Goal: Transaction & Acquisition: Purchase product/service

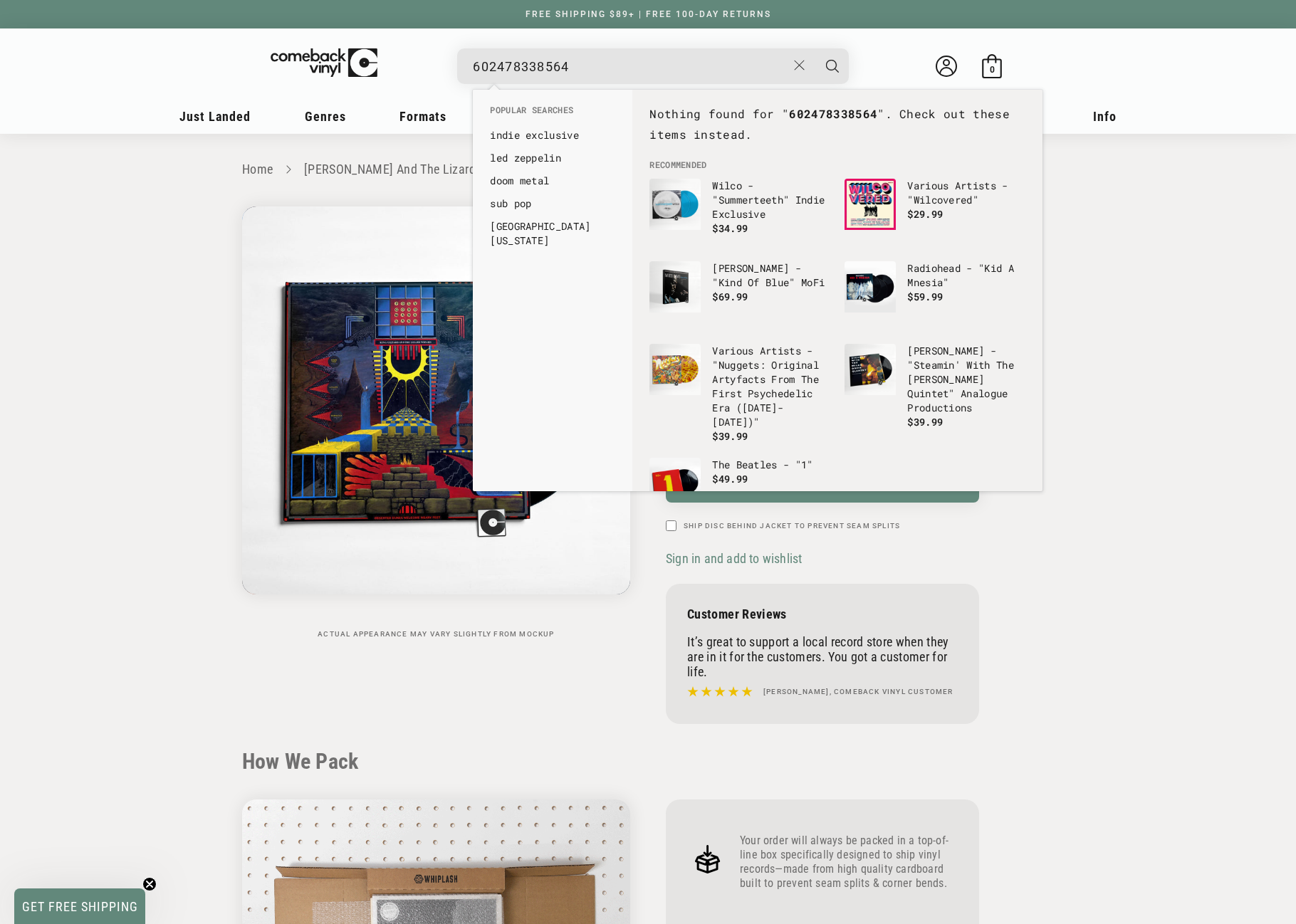
scroll to position [1423, 0]
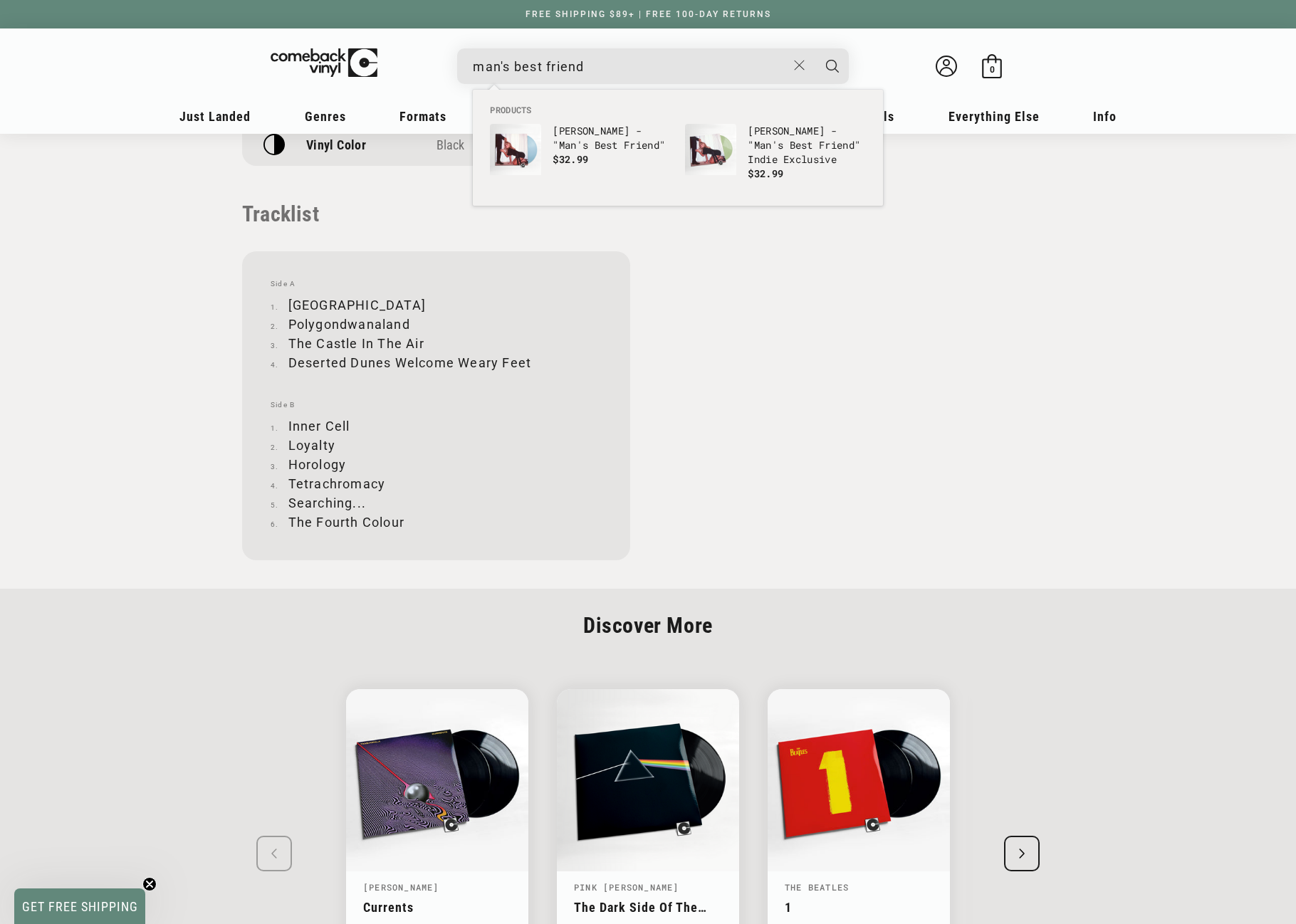
type input "man's best friend"
click at [815, 49] on button "Search" at bounding box center [832, 66] width 36 height 36
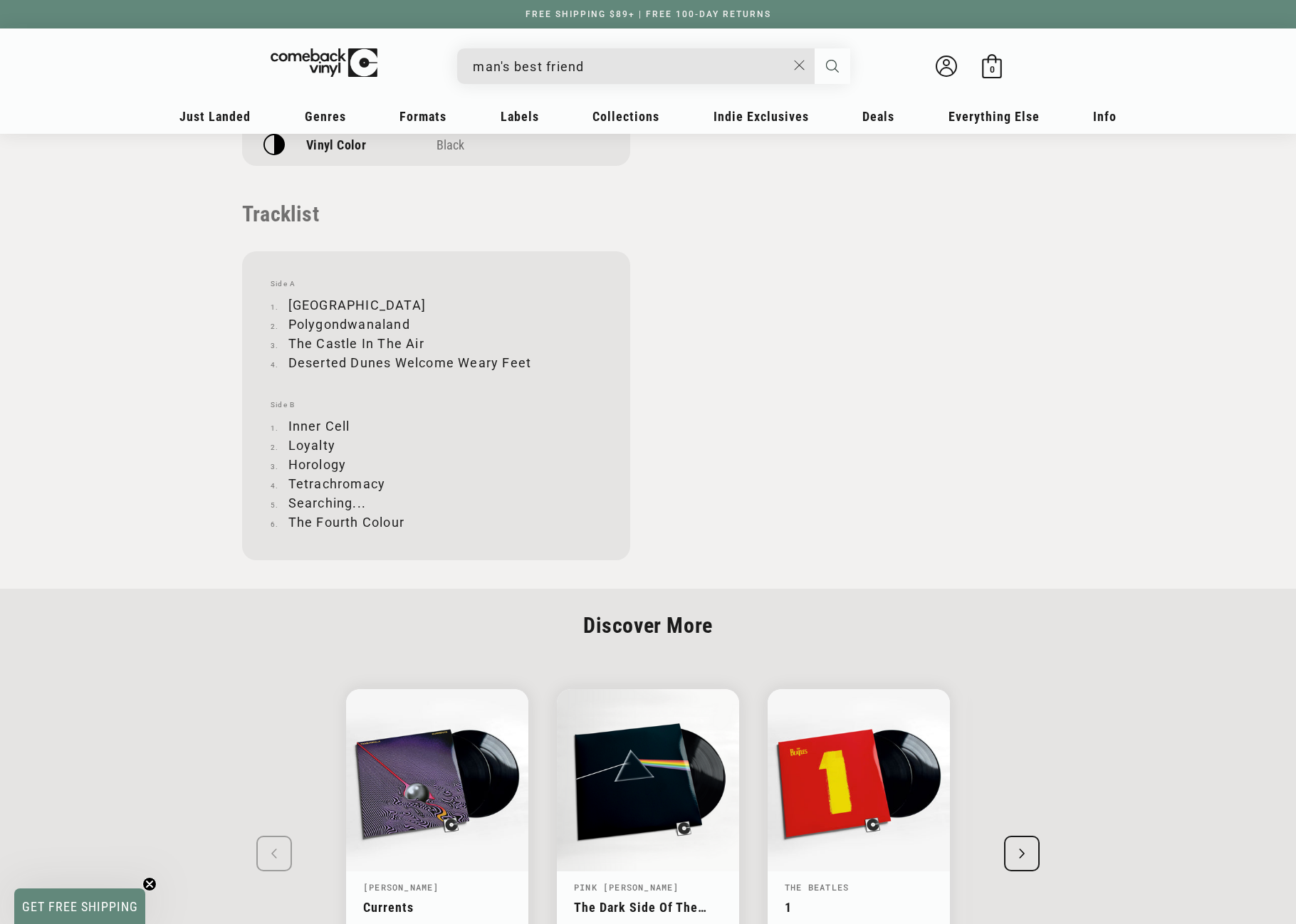
click at [831, 68] on icon "Search" at bounding box center [832, 66] width 13 height 13
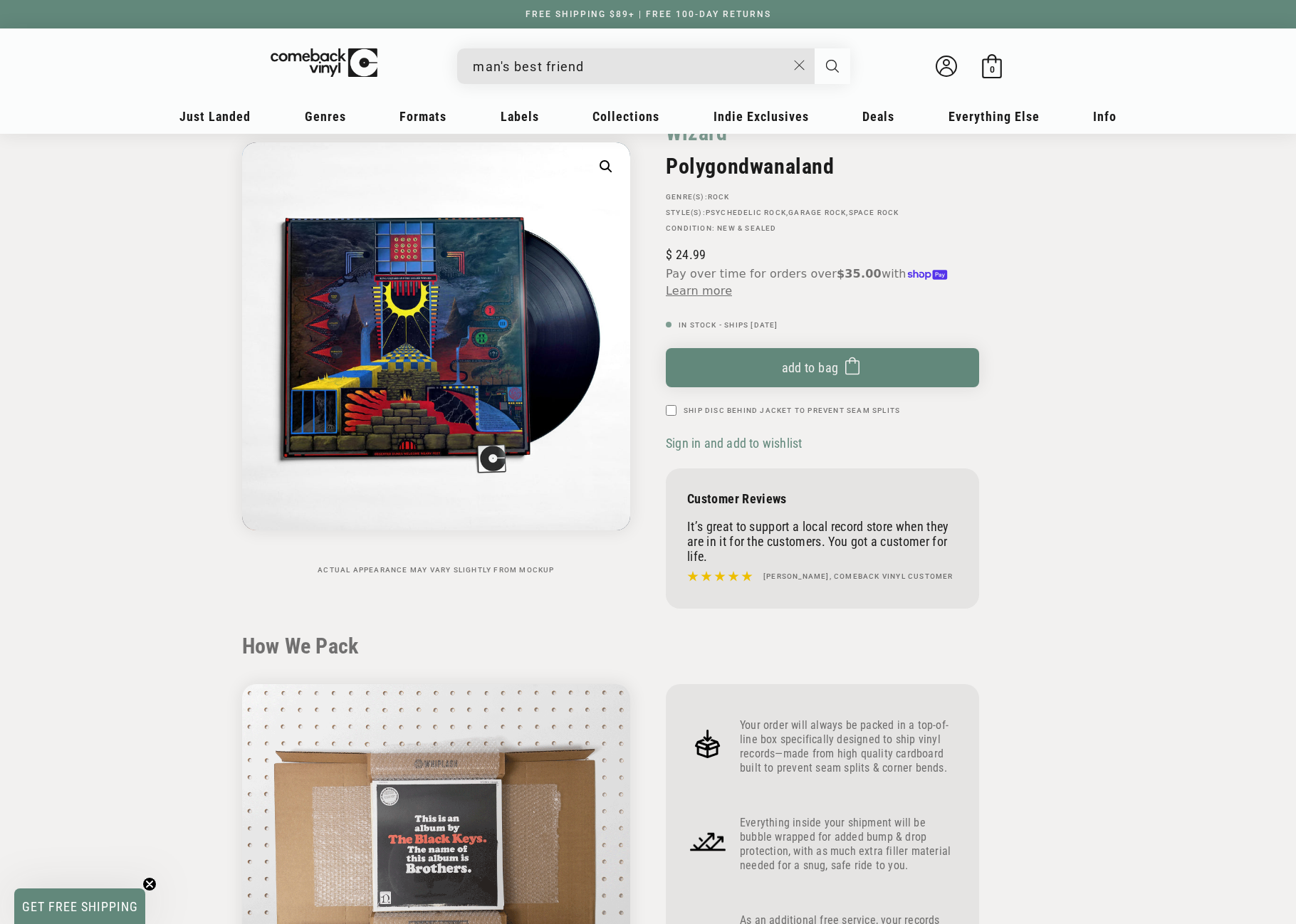
scroll to position [0, 0]
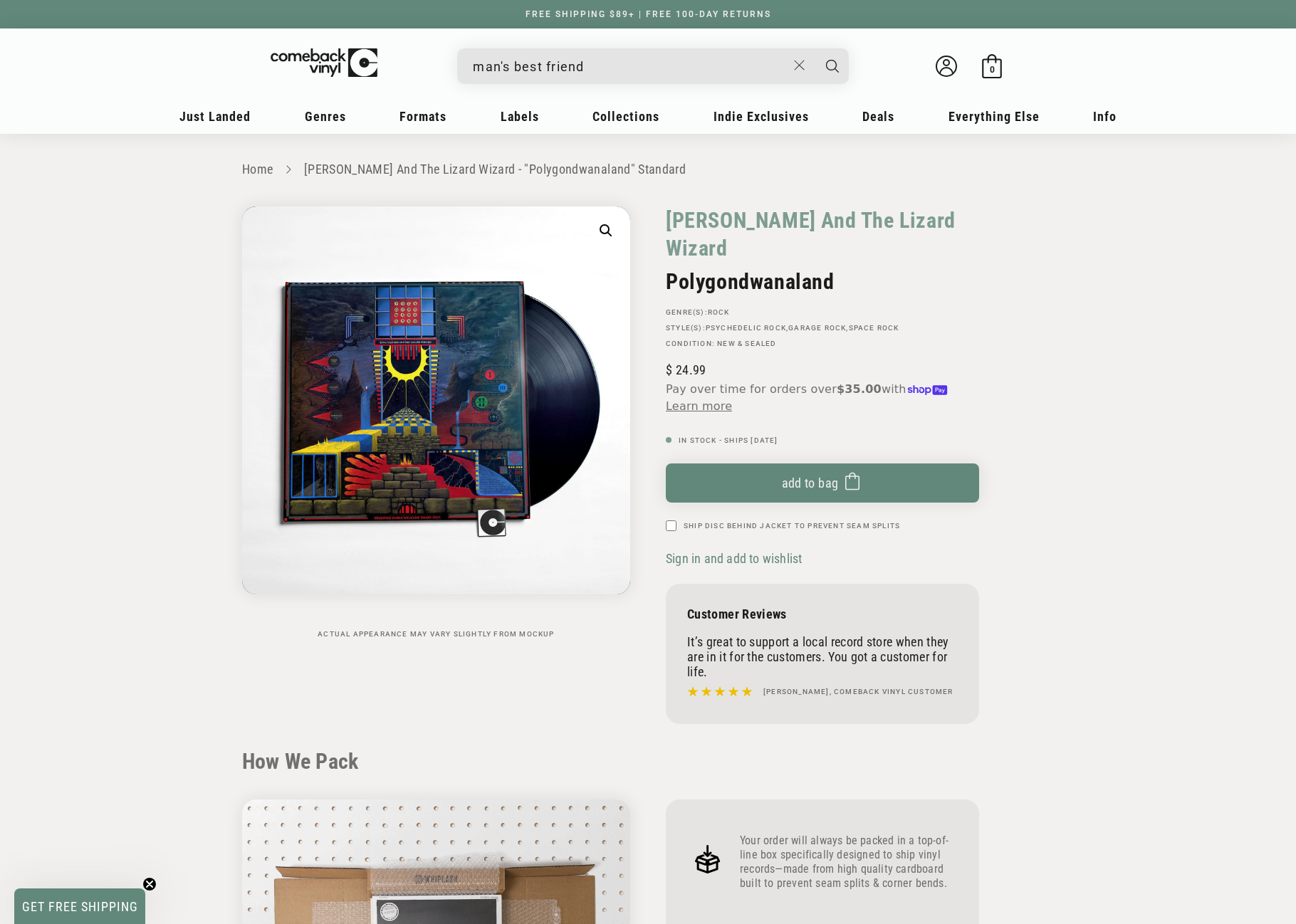
click at [477, 68] on input "man's best friend" at bounding box center [629, 67] width 314 height 29
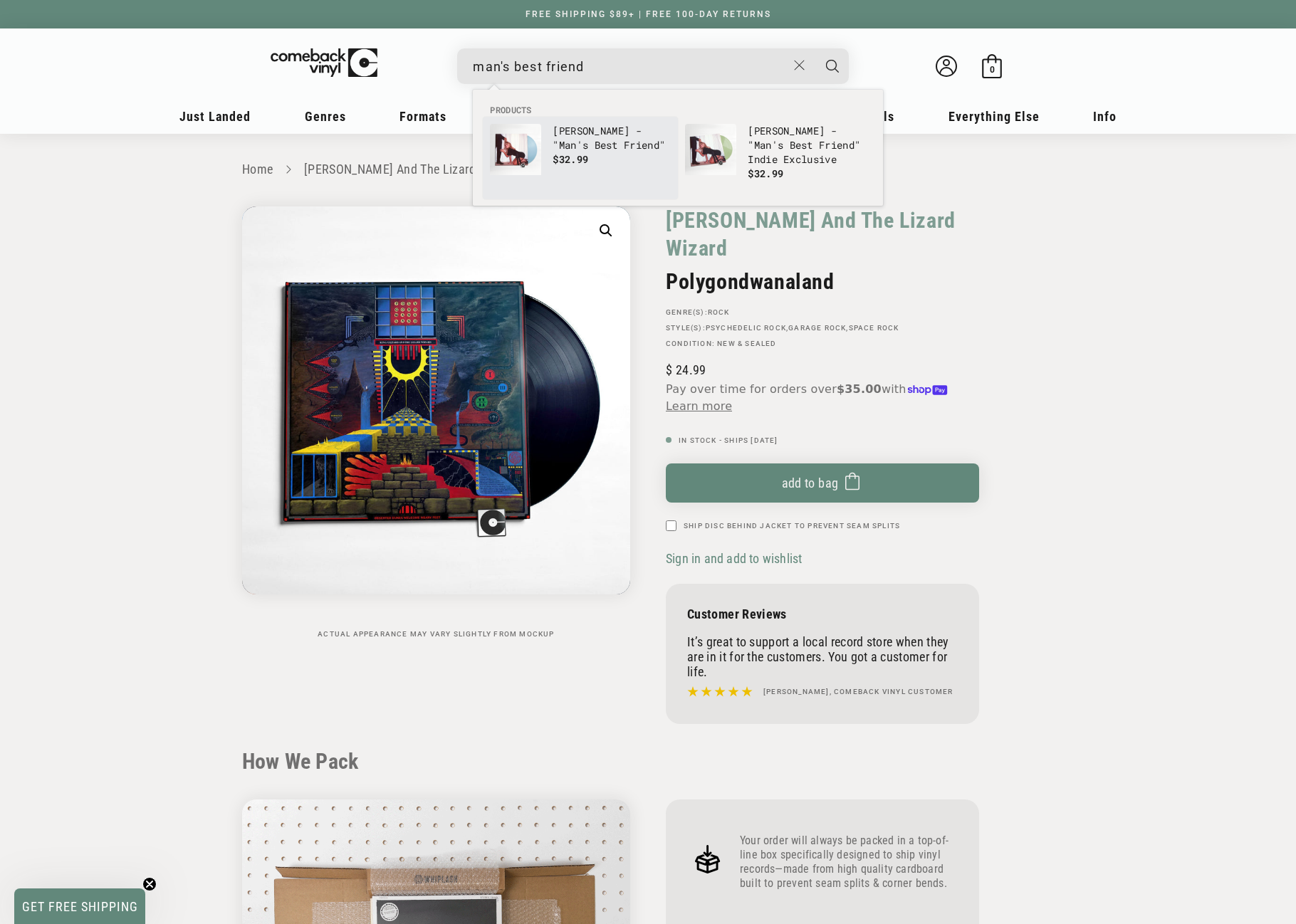
click at [568, 137] on p "[PERSON_NAME] - " Man's Best Friend "" at bounding box center [612, 138] width 118 height 29
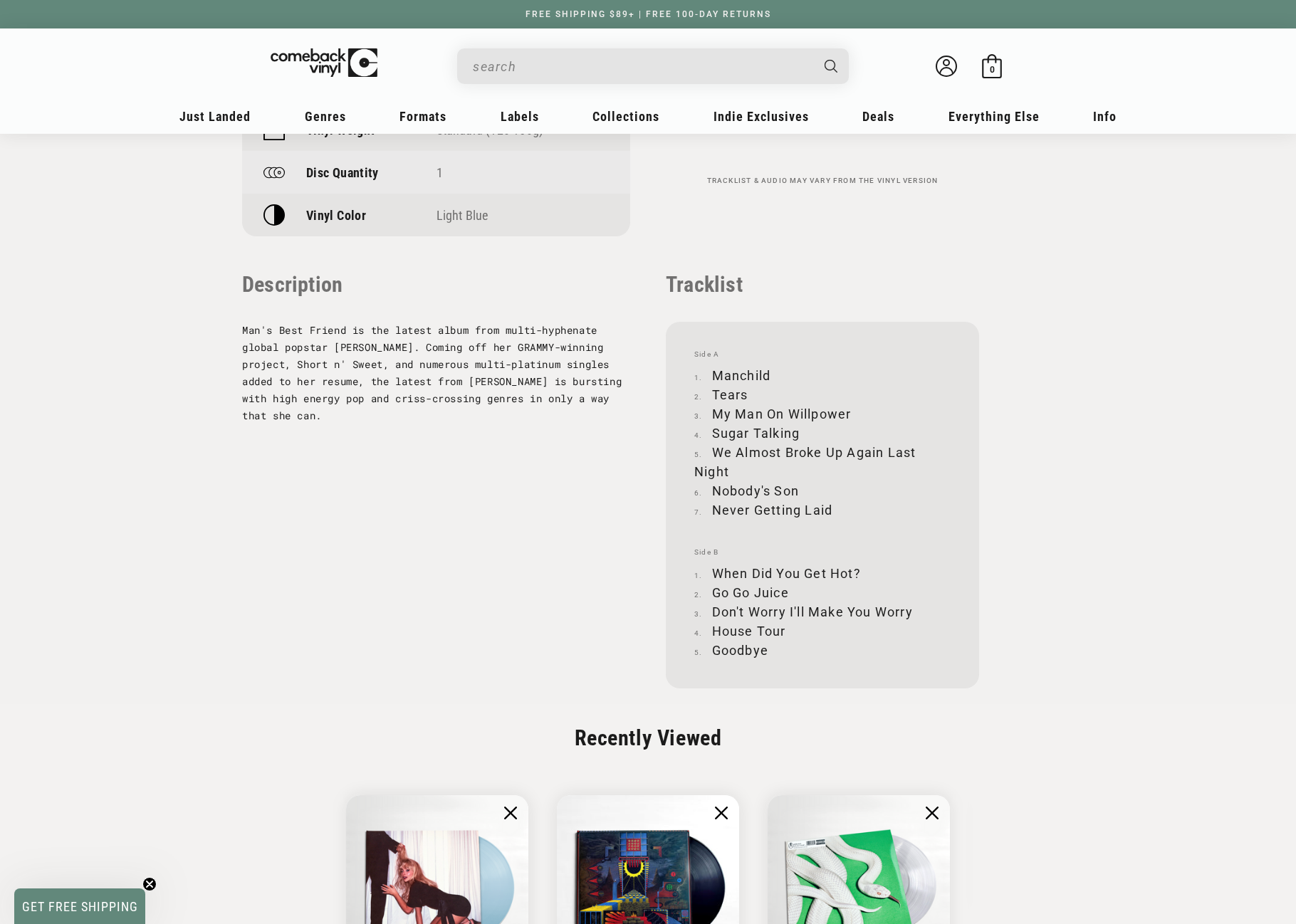
scroll to position [1281, 0]
drag, startPoint x: 713, startPoint y: 374, endPoint x: 767, endPoint y: 370, distance: 54.1
click at [767, 370] on li "Manchild" at bounding box center [822, 373] width 257 height 19
copy li "Manchild"
drag, startPoint x: 714, startPoint y: 390, endPoint x: 746, endPoint y: 391, distance: 32.0
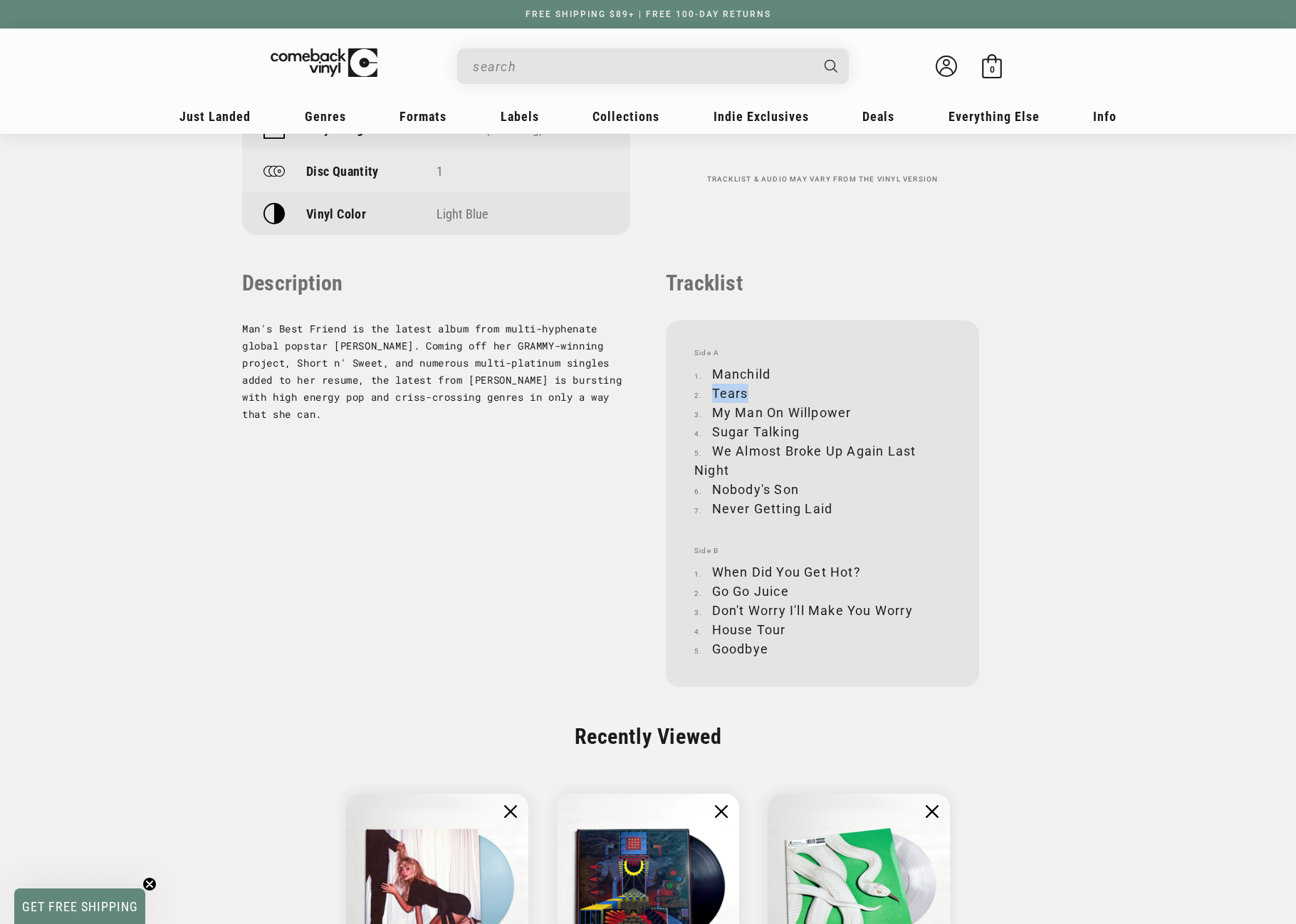
click at [746, 391] on li "Tears" at bounding box center [822, 393] width 257 height 19
copy li "Tears"
drag, startPoint x: 715, startPoint y: 410, endPoint x: 854, endPoint y: 410, distance: 139.0
click at [854, 410] on li "My Man On Willpower" at bounding box center [822, 412] width 257 height 19
copy li "My Man On Willpower"
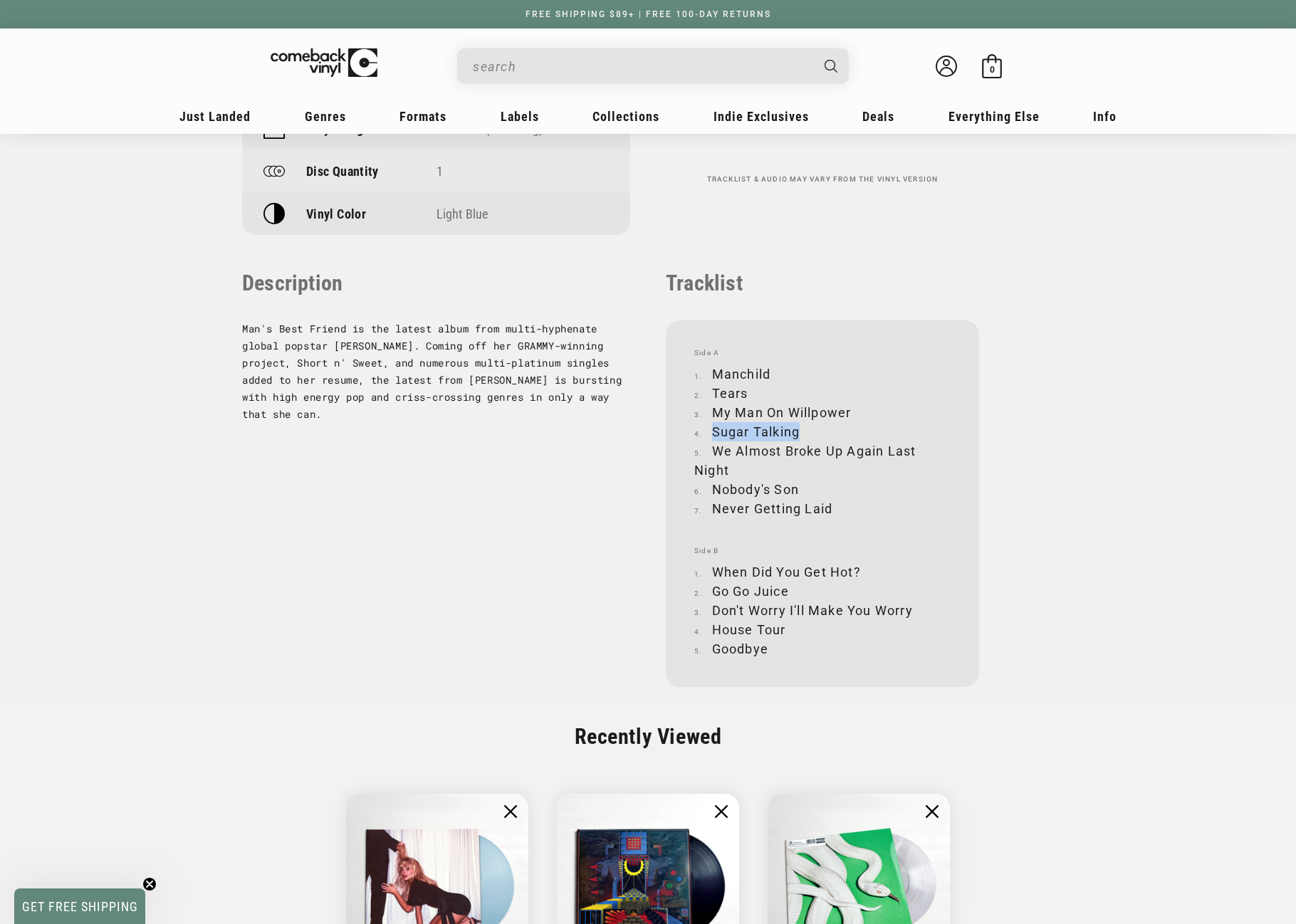
drag, startPoint x: 715, startPoint y: 431, endPoint x: 798, endPoint y: 434, distance: 83.1
click at [798, 434] on li "Sugar Talking" at bounding box center [822, 431] width 257 height 19
copy li "Sugar Talking"
drag, startPoint x: 715, startPoint y: 448, endPoint x: 729, endPoint y: 472, distance: 27.8
click at [729, 472] on li "We Almost Broke Up Again Last Night" at bounding box center [822, 461] width 257 height 39
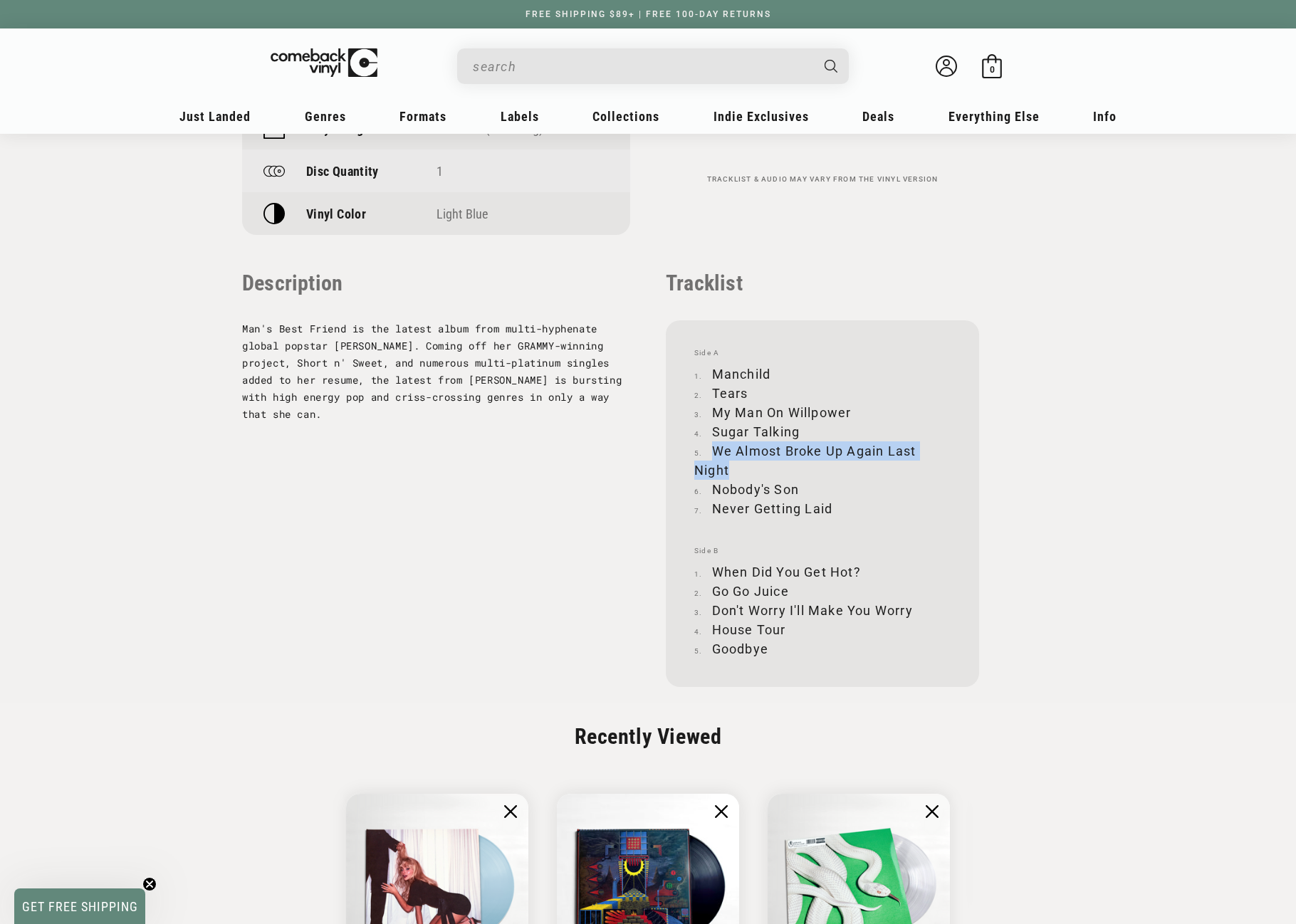
copy li "We Almost Broke Up Again Last Night"
drag, startPoint x: 715, startPoint y: 489, endPoint x: 798, endPoint y: 489, distance: 83.0
click at [797, 490] on li "Nobody's Son" at bounding box center [822, 489] width 257 height 19
copy li "Nobody's Son"
drag, startPoint x: 717, startPoint y: 508, endPoint x: 830, endPoint y: 510, distance: 113.0
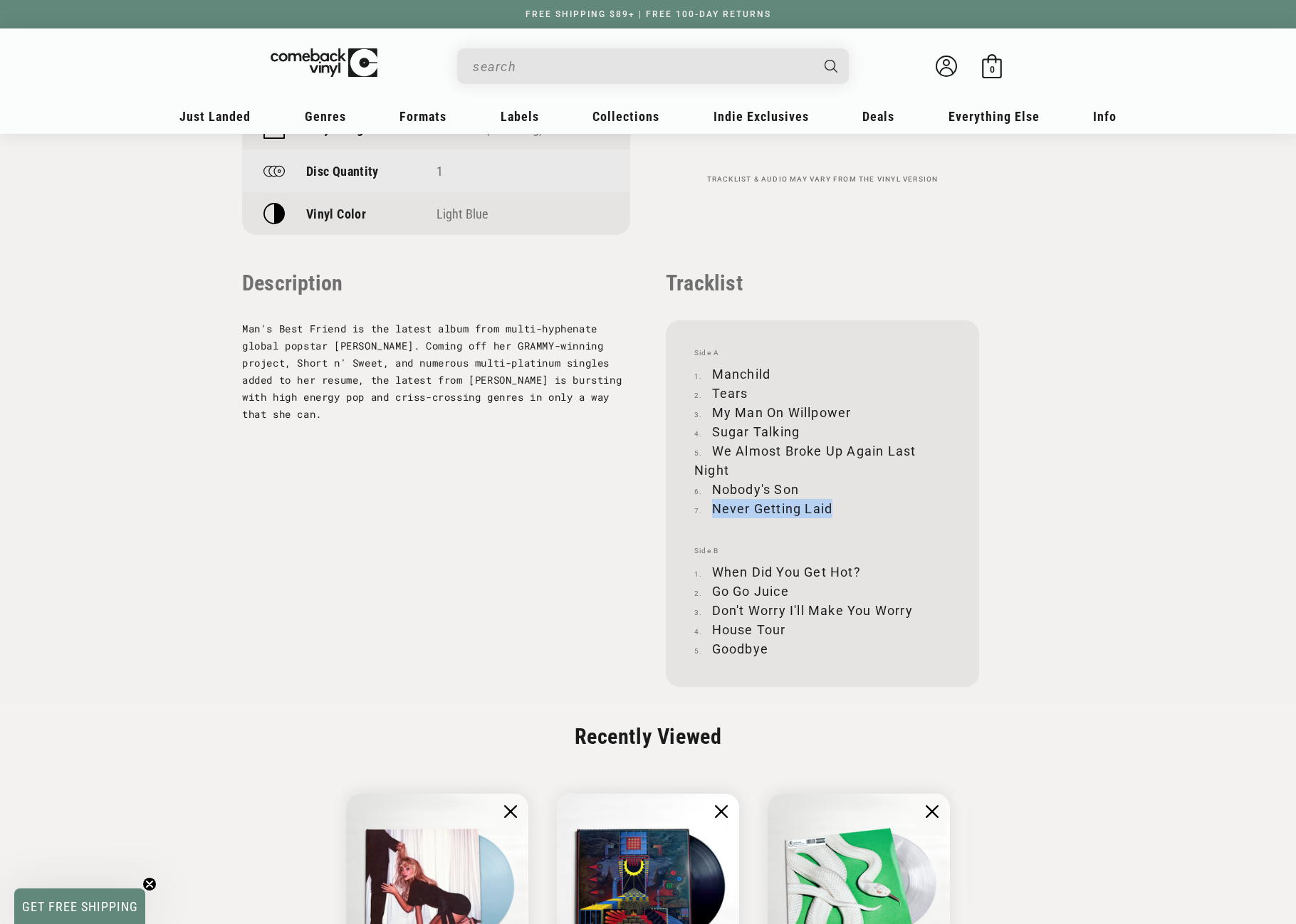
click at [830, 510] on li "Never Getting Laid" at bounding box center [822, 508] width 257 height 19
copy li "Never Getting Laid"
drag, startPoint x: 714, startPoint y: 568, endPoint x: 862, endPoint y: 575, distance: 148.2
click at [862, 575] on li "When Did You Get Hot?" at bounding box center [822, 572] width 257 height 19
copy li "When Did You Get Hot?"
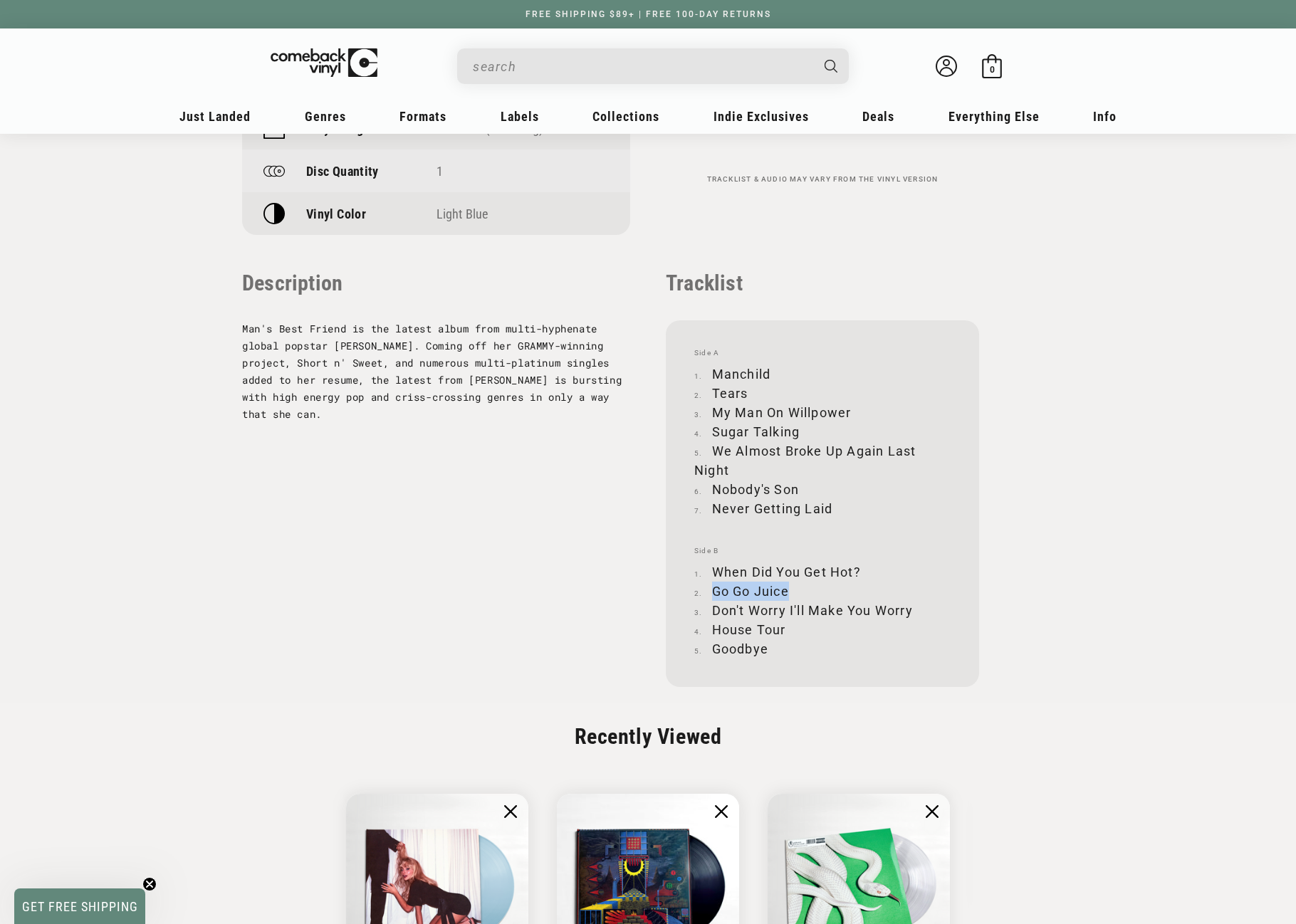
drag, startPoint x: 712, startPoint y: 590, endPoint x: 786, endPoint y: 587, distance: 74.1
click at [786, 587] on li "Go Go Juice" at bounding box center [822, 590] width 257 height 19
copy li "Go Go Juice"
drag, startPoint x: 712, startPoint y: 608, endPoint x: 912, endPoint y: 609, distance: 200.0
click at [912, 609] on li "Don't Worry I'll Make You Worry" at bounding box center [822, 610] width 257 height 19
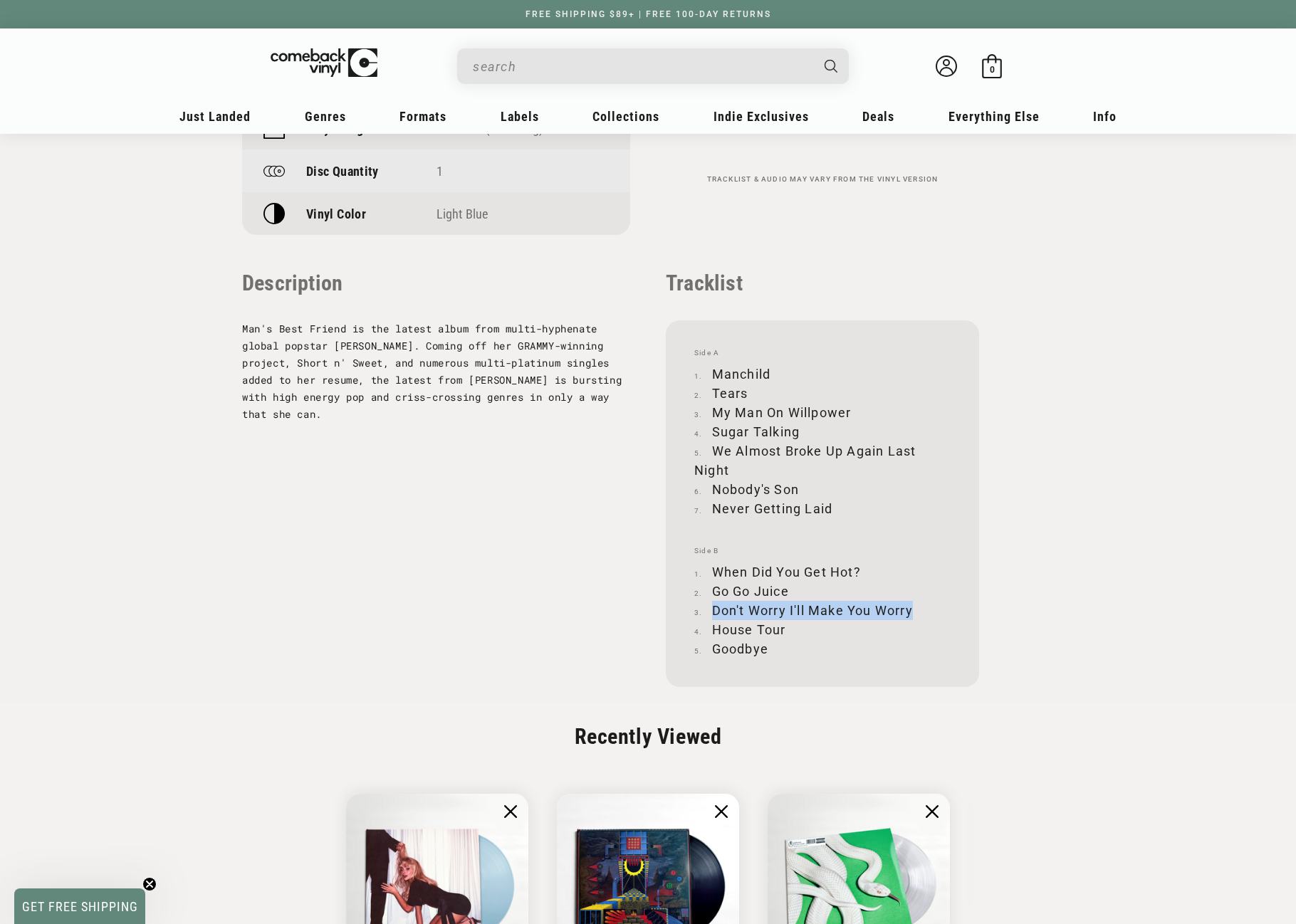
copy li "Don't Worry I'll Make You Worry"
drag, startPoint x: 715, startPoint y: 629, endPoint x: 785, endPoint y: 628, distance: 70.0
click at [785, 628] on li "House Tour" at bounding box center [822, 629] width 257 height 19
drag, startPoint x: 715, startPoint y: 646, endPoint x: 764, endPoint y: 648, distance: 49.0
click at [764, 648] on li "Goodbye" at bounding box center [822, 648] width 257 height 19
